Goal: Register for event/course

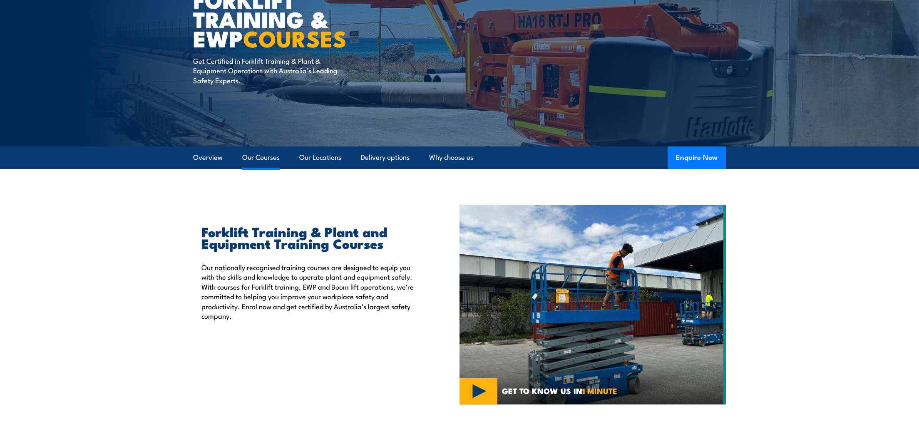
click at [270, 160] on link "Our Courses" at bounding box center [260, 158] width 37 height 22
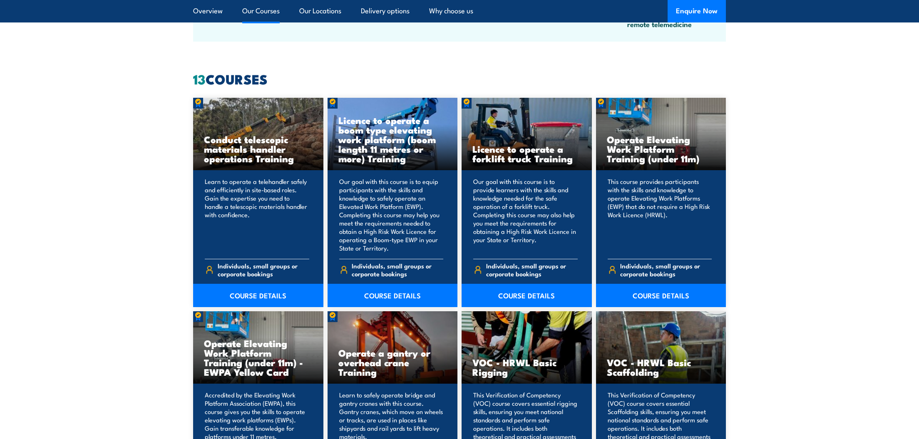
scroll to position [631, 0]
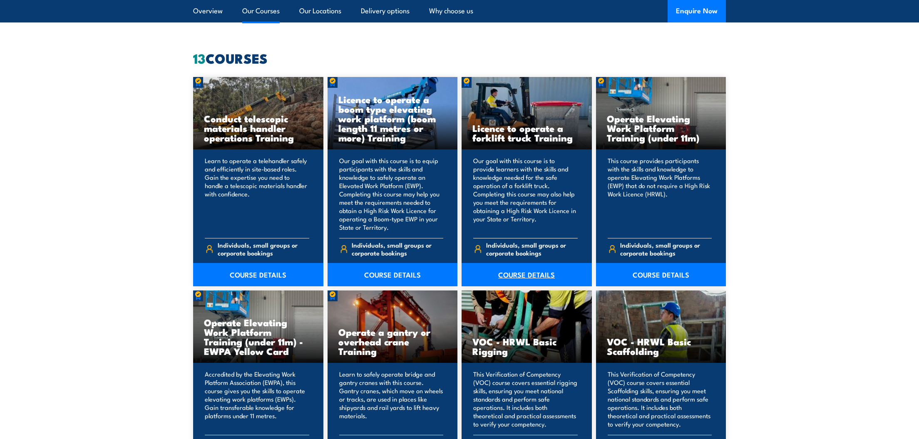
click at [534, 272] on link "COURSE DETAILS" at bounding box center [527, 274] width 130 height 23
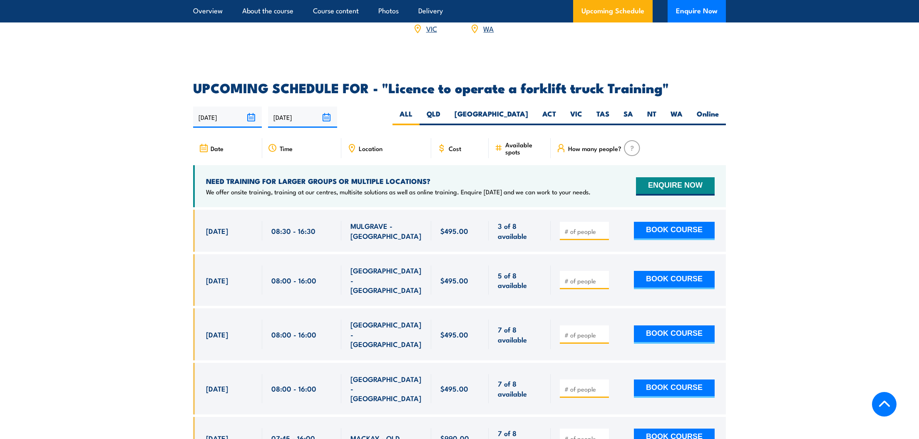
scroll to position [1318, 0]
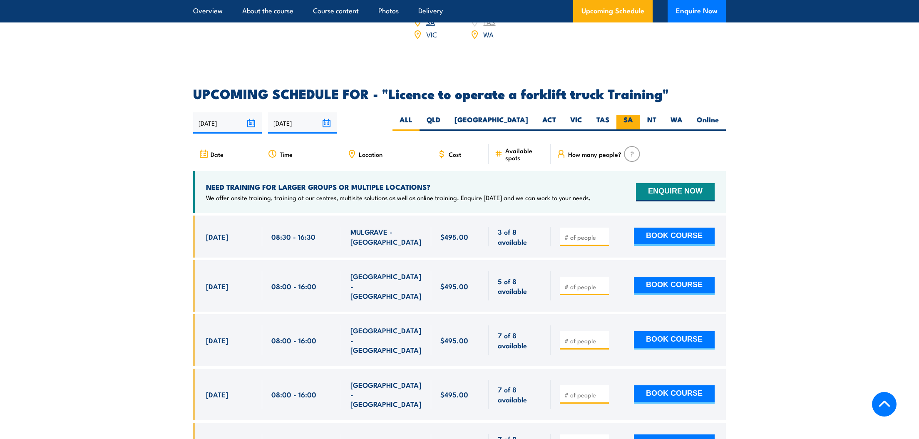
click at [627, 115] on label "SA" at bounding box center [628, 123] width 24 height 16
click at [633, 115] on input "SA" at bounding box center [635, 117] width 5 height 5
radio input "true"
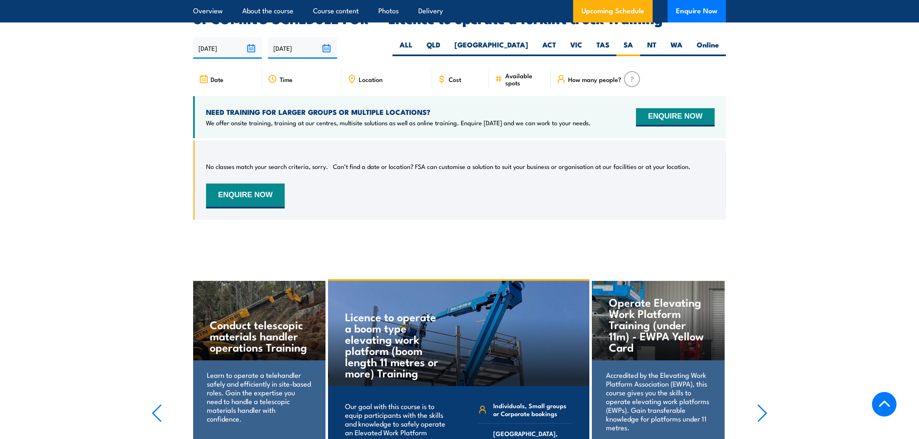
scroll to position [1375, 0]
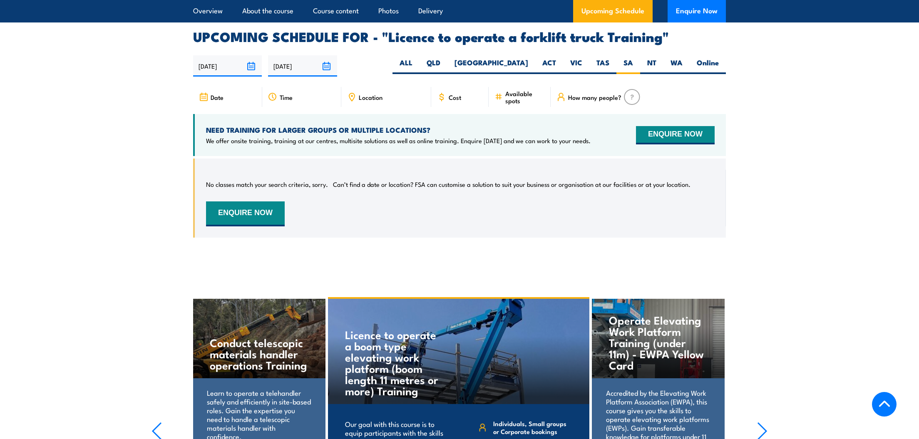
click at [27, 343] on section "Operate Elevating Work Platform Training (under 11m) - EWPA Yellow Card Accredi…" at bounding box center [459, 427] width 919 height 261
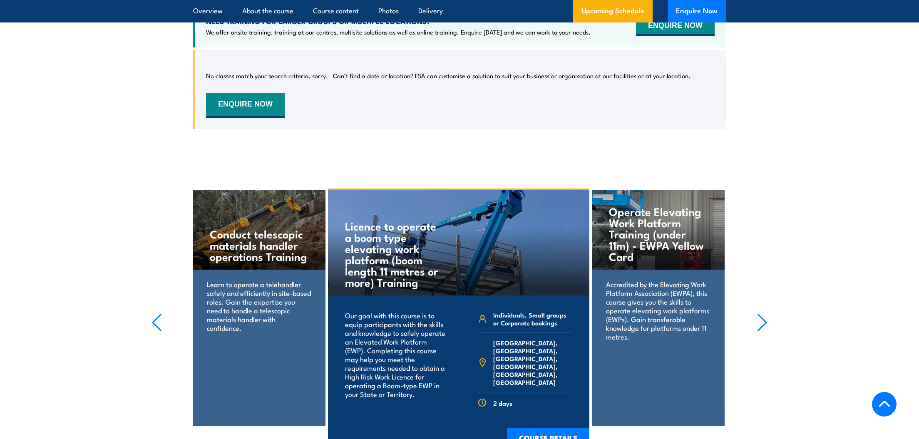
scroll to position [1486, 0]
